Goal: Check status: Check status

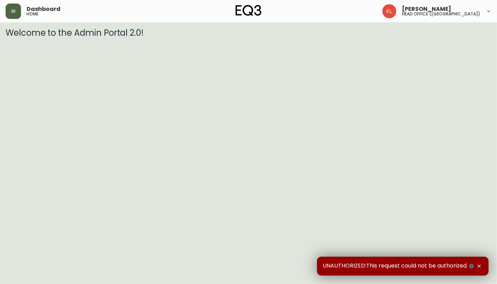
click at [19, 8] on button "button" at bounding box center [13, 10] width 15 height 15
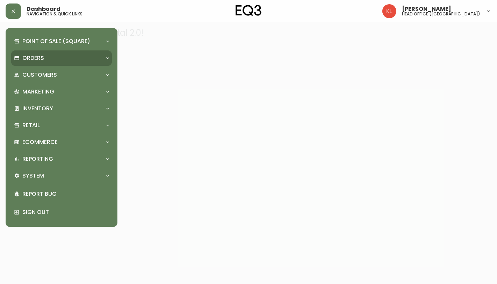
click at [20, 55] on div "Orders" at bounding box center [58, 58] width 88 height 8
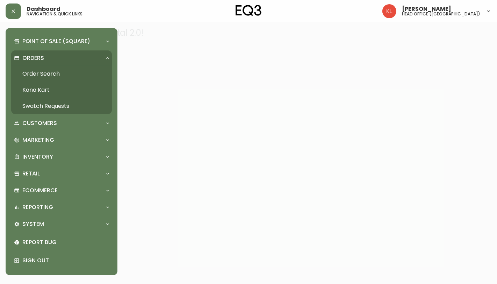
click at [61, 76] on link "Order Search" at bounding box center [61, 74] width 101 height 16
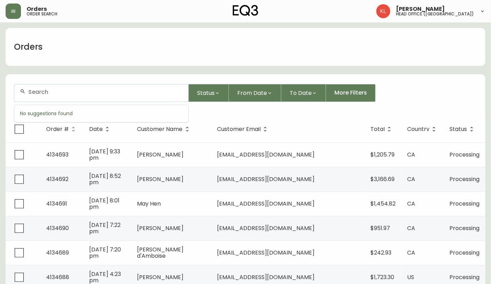
click at [43, 91] on input "text" at bounding box center [105, 91] width 155 height 7
paste input "4134216"
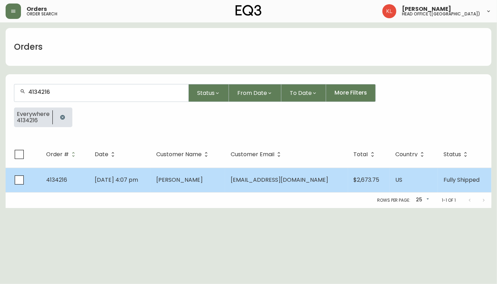
type input "4134216"
click at [225, 181] on td "[PERSON_NAME]" at bounding box center [188, 180] width 75 height 24
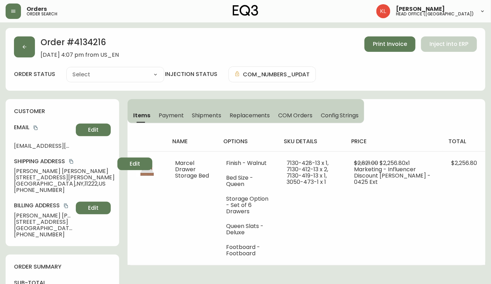
type input "Fully Shipped"
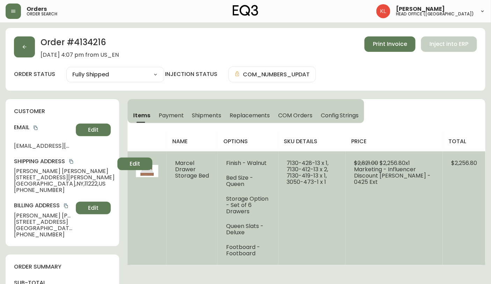
select select "FULLY_SHIPPED"
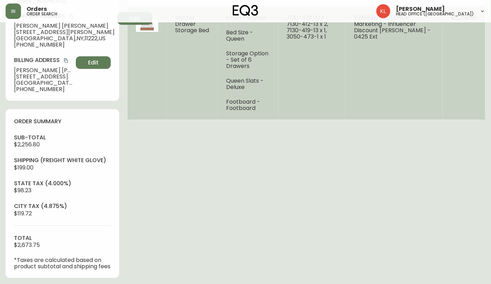
scroll to position [116, 0]
